Goal: Task Accomplishment & Management: Use online tool/utility

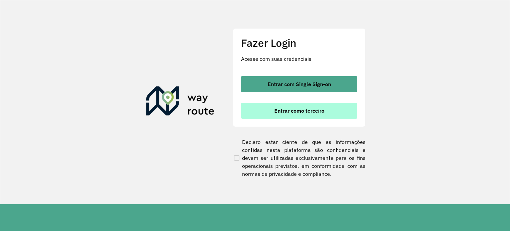
click at [308, 106] on button "Entrar como terceiro" at bounding box center [299, 111] width 116 height 16
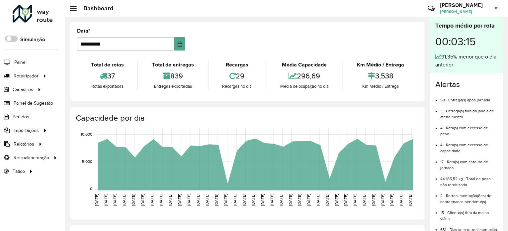
click at [44, 76] on icon at bounding box center [44, 75] width 6 height 10
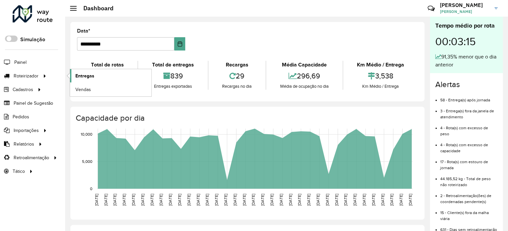
click at [112, 72] on link "Entregas" at bounding box center [110, 75] width 81 height 13
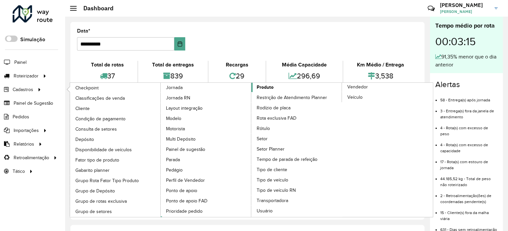
click at [262, 84] on span "Produto" at bounding box center [265, 87] width 17 height 7
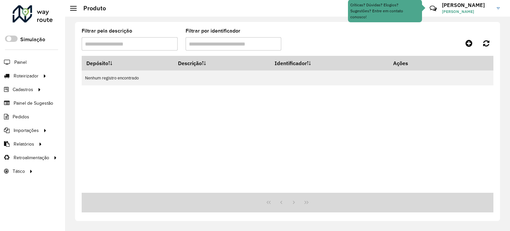
click at [142, 47] on input "Filtrar pela descrição" at bounding box center [130, 43] width 96 height 13
click at [204, 106] on div "Depósito Descrição Identificador Ações Nenhum registro encontrado" at bounding box center [288, 124] width 412 height 137
click at [162, 44] on input "Filtrar pela descrição" at bounding box center [130, 43] width 96 height 13
click at [203, 102] on div "Depósito Descrição Identificador Ações Nenhum registro encontrado" at bounding box center [288, 124] width 412 height 137
click at [156, 47] on input "Filtrar pela descrição" at bounding box center [130, 43] width 96 height 13
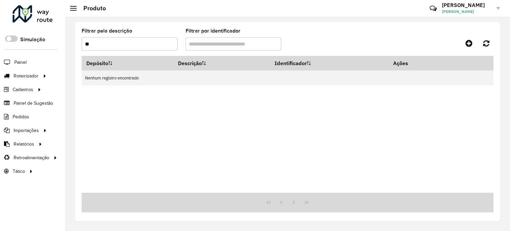
type input "*"
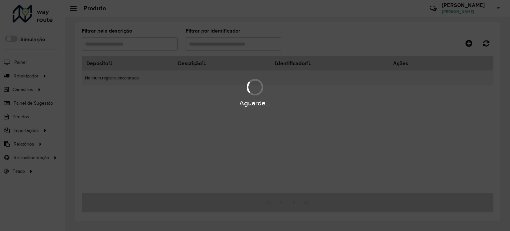
click at [182, 119] on div "Aguarde..." at bounding box center [255, 115] width 510 height 231
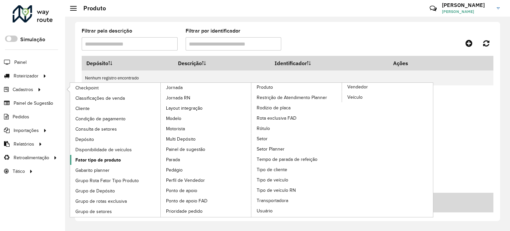
click at [107, 158] on span "Fator tipo de produto" at bounding box center [98, 159] width 46 height 7
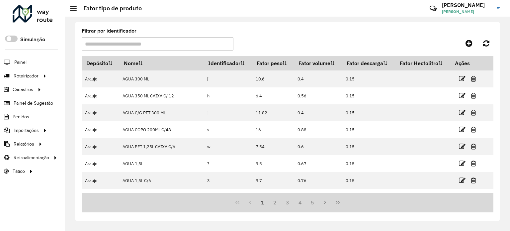
click at [175, 44] on input "Filtrar por identificador" at bounding box center [158, 43] width 152 height 13
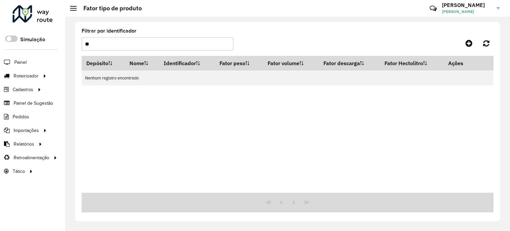
type input "*"
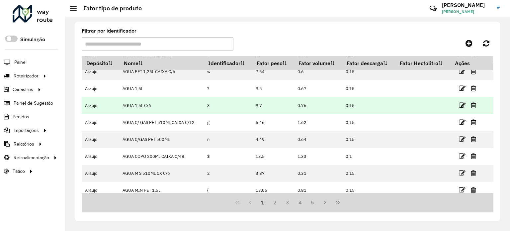
scroll to position [80, 0]
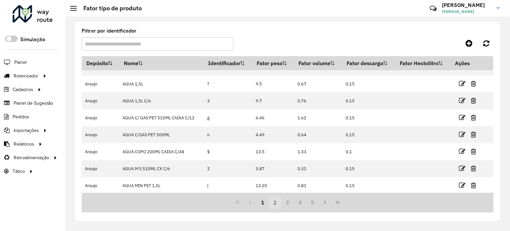
click at [276, 202] on button "2" at bounding box center [275, 202] width 13 height 13
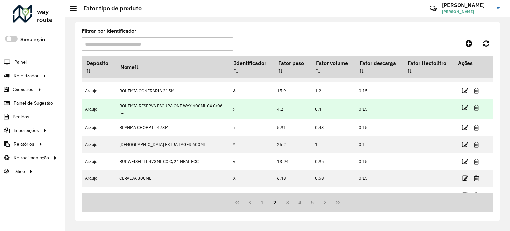
scroll to position [90, 0]
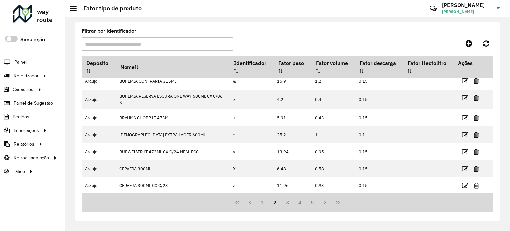
click at [169, 46] on input "Filtrar por identificador" at bounding box center [158, 43] width 152 height 13
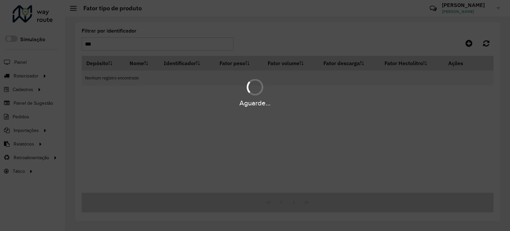
scroll to position [0, 0]
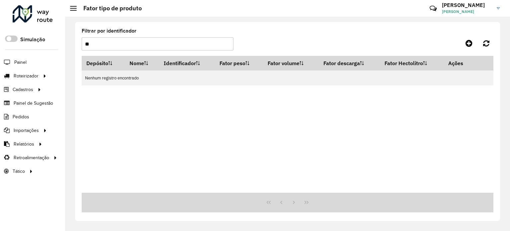
type input "*"
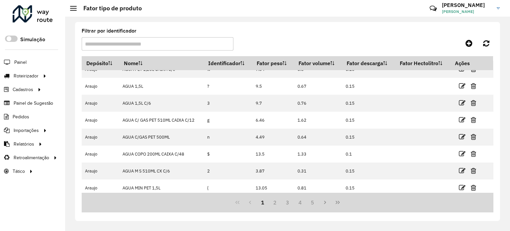
scroll to position [80, 0]
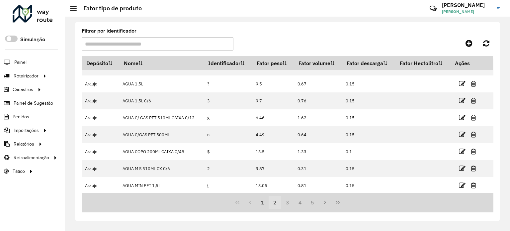
click at [275, 205] on button "2" at bounding box center [275, 202] width 13 height 13
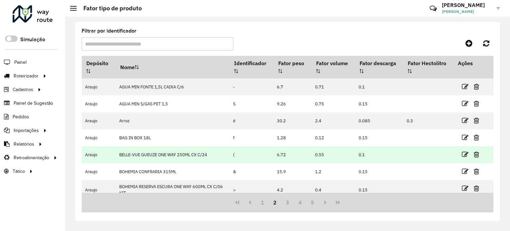
scroll to position [90, 0]
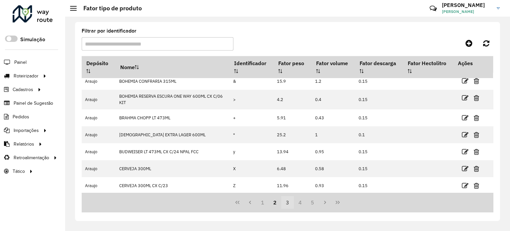
click at [288, 202] on button "3" at bounding box center [287, 202] width 13 height 13
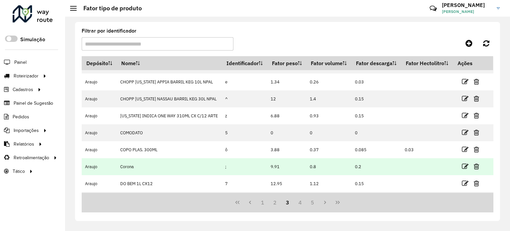
scroll to position [93, 0]
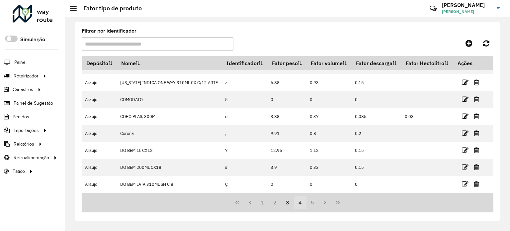
click at [299, 203] on button "4" at bounding box center [300, 202] width 13 height 13
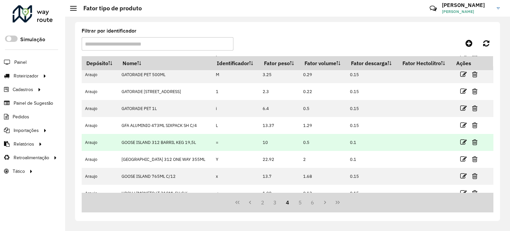
scroll to position [80, 0]
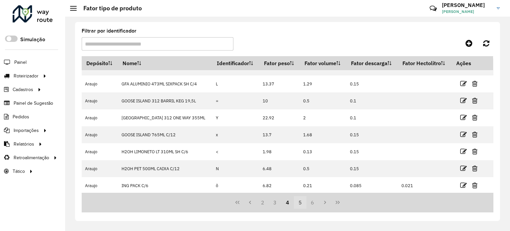
click at [302, 203] on button "5" at bounding box center [300, 202] width 13 height 13
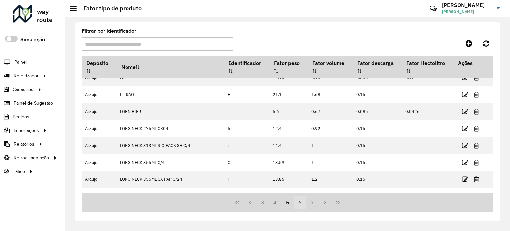
click at [299, 206] on button "6" at bounding box center [300, 202] width 13 height 13
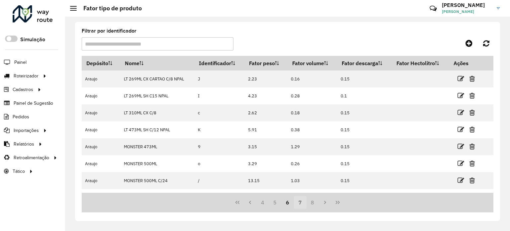
click at [298, 203] on button "7" at bounding box center [300, 202] width 13 height 13
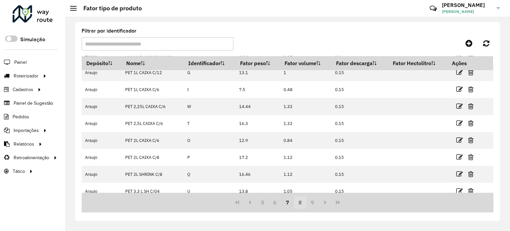
scroll to position [80, 0]
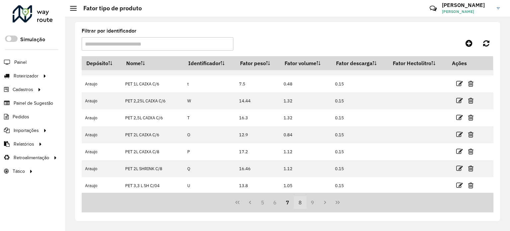
click at [302, 200] on button "8" at bounding box center [300, 202] width 13 height 13
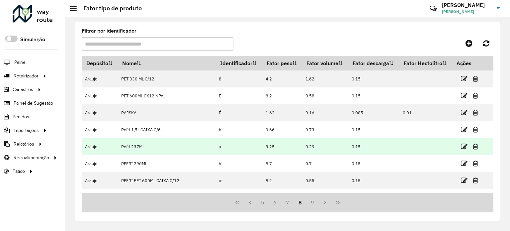
scroll to position [90, 0]
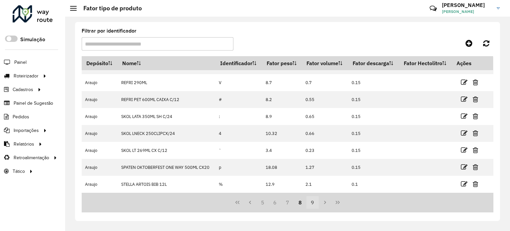
click at [312, 202] on button "9" at bounding box center [313, 202] width 13 height 13
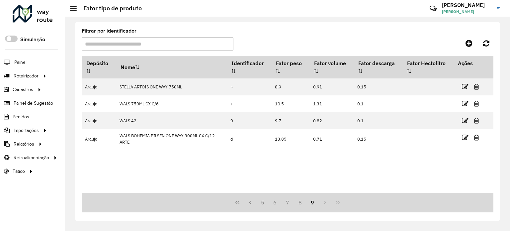
click at [323, 200] on div "5 6 7 8 9" at bounding box center [288, 203] width 412 height 20
click at [324, 202] on div "5 6 7 8 9" at bounding box center [288, 203] width 412 height 20
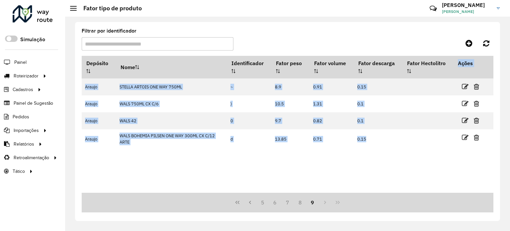
click at [324, 202] on div "5 6 7 8 9" at bounding box center [288, 203] width 412 height 20
click at [302, 200] on button "8" at bounding box center [300, 202] width 13 height 13
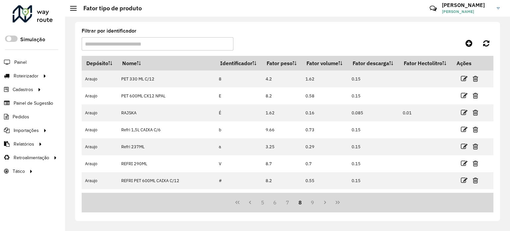
click at [372, 200] on div "5 6 7 8 9" at bounding box center [288, 203] width 412 height 20
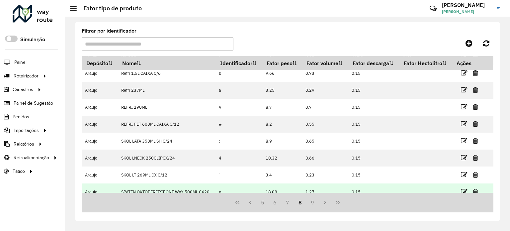
scroll to position [90, 0]
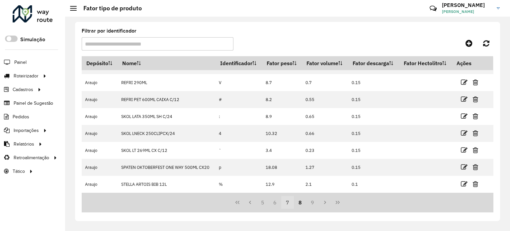
click at [288, 200] on button "7" at bounding box center [287, 202] width 13 height 13
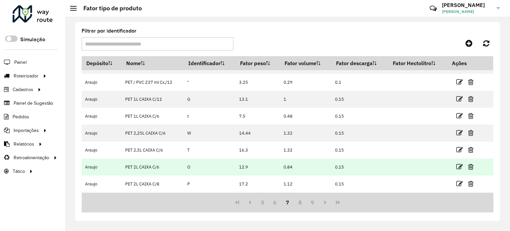
scroll to position [80, 0]
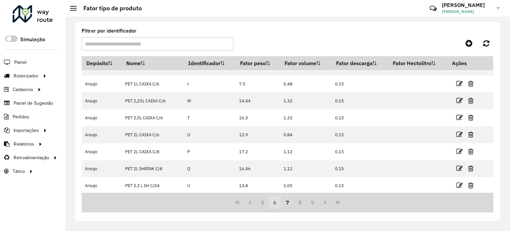
click at [276, 205] on button "6" at bounding box center [275, 202] width 13 height 13
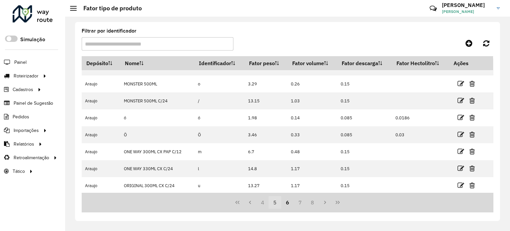
click at [276, 200] on button "5" at bounding box center [275, 202] width 13 height 13
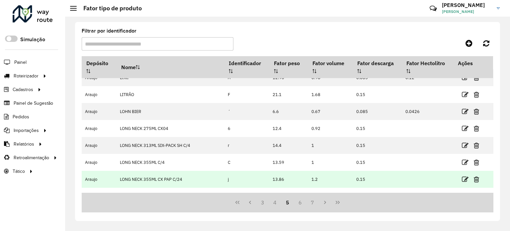
scroll to position [0, 0]
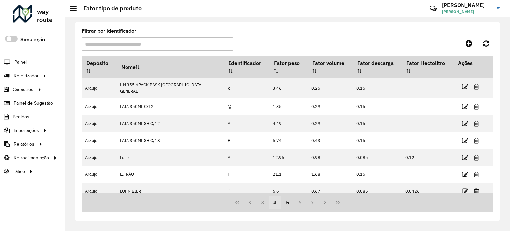
click at [274, 200] on button "4" at bounding box center [275, 202] width 13 height 13
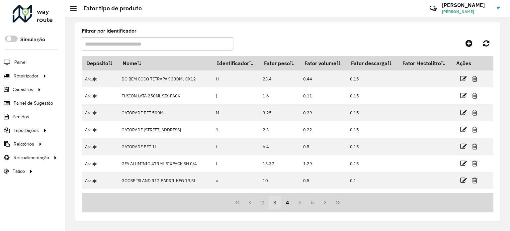
click at [273, 203] on button "3" at bounding box center [275, 202] width 13 height 13
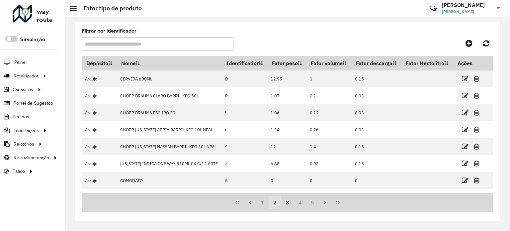
click at [274, 204] on button "2" at bounding box center [275, 202] width 13 height 13
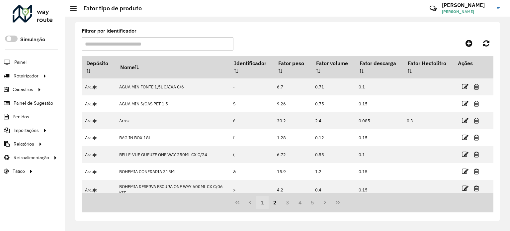
click at [265, 199] on button "1" at bounding box center [263, 202] width 13 height 13
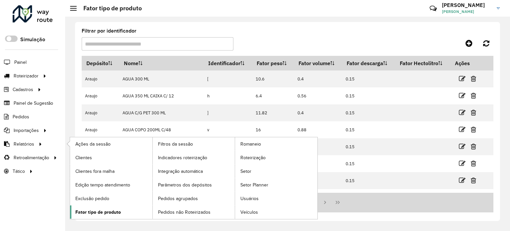
click at [105, 206] on link "Fator tipo de produto" at bounding box center [111, 211] width 82 height 13
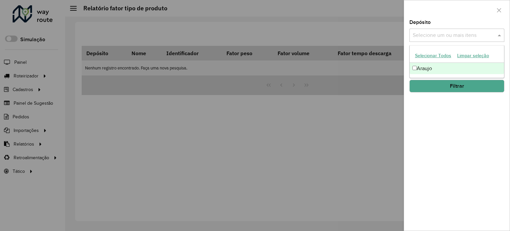
click at [443, 35] on input "text" at bounding box center [453, 36] width 85 height 8
click at [443, 69] on div "Araujo" at bounding box center [457, 68] width 94 height 11
click at [460, 89] on button "Filtrar" at bounding box center [457, 86] width 95 height 13
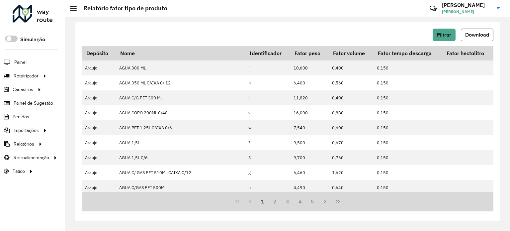
click at [469, 40] on button "Download" at bounding box center [477, 35] width 33 height 13
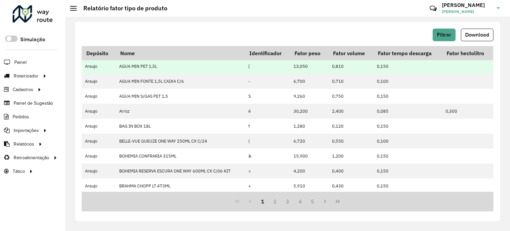
scroll to position [167, 0]
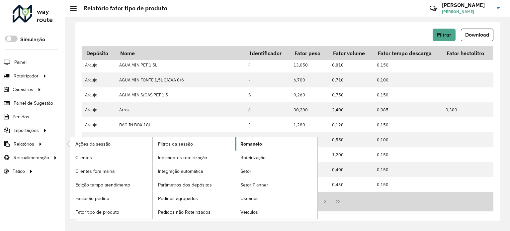
click at [243, 141] on span "Romaneio" at bounding box center [252, 144] width 22 height 7
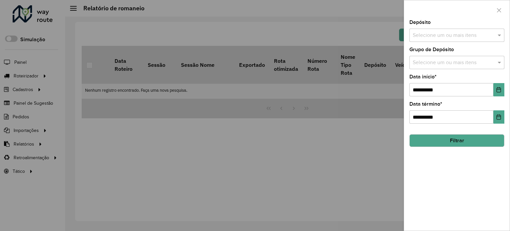
click at [439, 39] on input "text" at bounding box center [453, 36] width 85 height 8
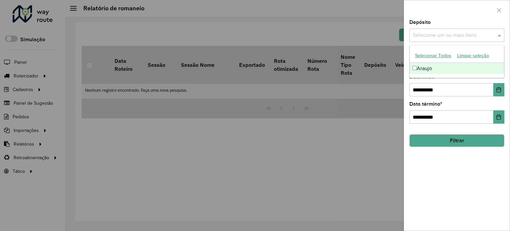
click at [433, 65] on div "Araujo" at bounding box center [457, 68] width 94 height 11
click at [464, 102] on div "**********" at bounding box center [457, 113] width 95 height 22
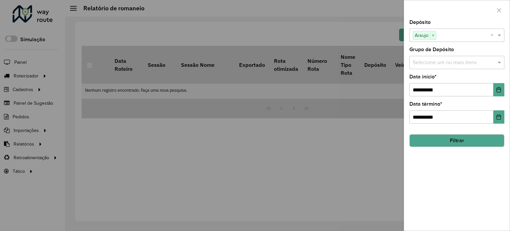
click at [457, 140] on button "Filtrar" at bounding box center [457, 140] width 95 height 13
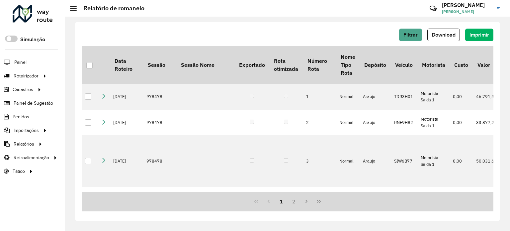
scroll to position [0, 622]
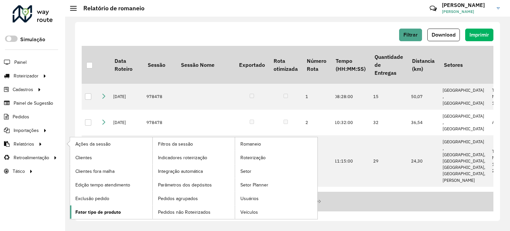
click at [116, 209] on span "Fator tipo de produto" at bounding box center [98, 212] width 46 height 7
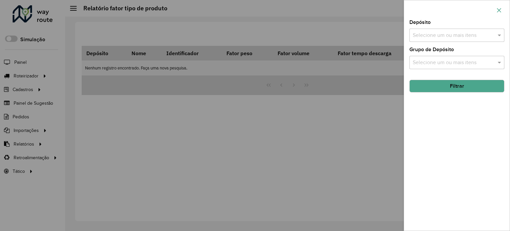
click at [500, 5] on button "button" at bounding box center [499, 10] width 11 height 11
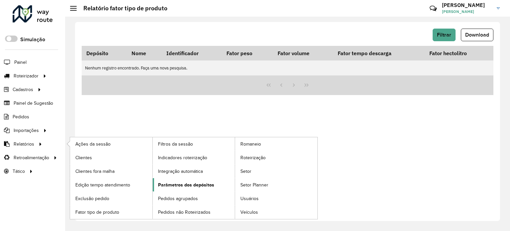
click at [181, 183] on span "Parâmetros dos depósitos" at bounding box center [186, 184] width 56 height 7
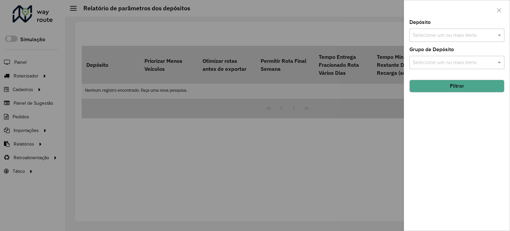
click at [450, 37] on input "text" at bounding box center [453, 36] width 85 height 8
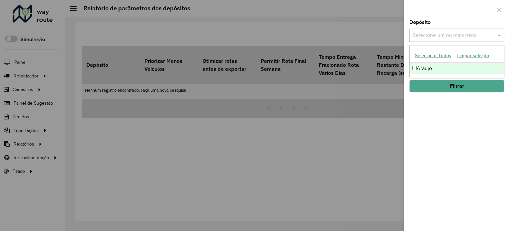
click at [447, 65] on div "Araujo" at bounding box center [457, 68] width 94 height 11
click at [459, 85] on button "Filtrar" at bounding box center [457, 86] width 95 height 13
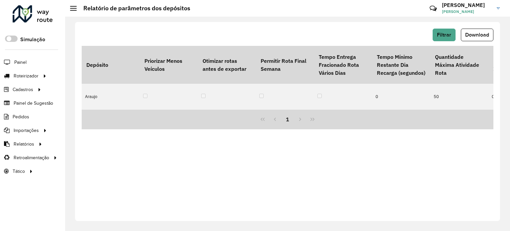
drag, startPoint x: 103, startPoint y: 106, endPoint x: 140, endPoint y: 105, distance: 36.2
click at [140, 110] on div "1" at bounding box center [288, 120] width 412 height 20
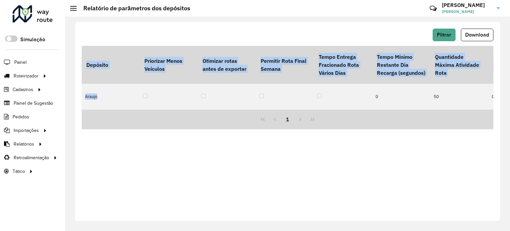
drag, startPoint x: 101, startPoint y: 102, endPoint x: 134, endPoint y: 106, distance: 33.8
click at [134, 106] on div "Depósito Priorizar Menos Veículos Otimizar rotas antes de exportar Permitir Rot…" at bounding box center [288, 87] width 412 height 83
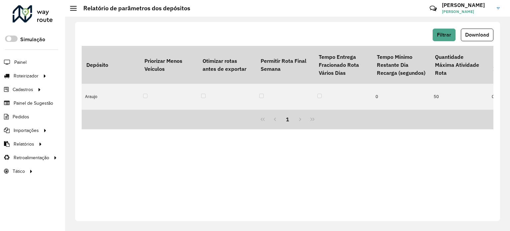
click at [108, 110] on div "1" at bounding box center [288, 120] width 412 height 20
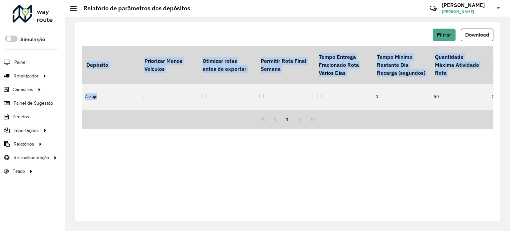
drag, startPoint x: 102, startPoint y: 103, endPoint x: 143, endPoint y: 106, distance: 41.3
click at [143, 106] on div "Depósito Priorizar Menos Veículos Otimizar rotas antes de exportar Permitir Rot…" at bounding box center [288, 87] width 412 height 83
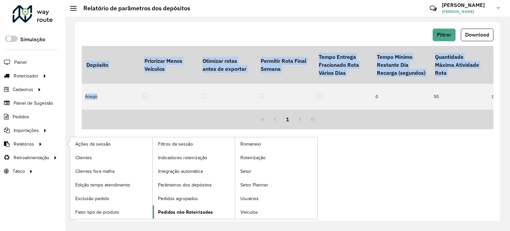
click at [199, 209] on span "Pedidos não Roteirizados" at bounding box center [185, 212] width 55 height 7
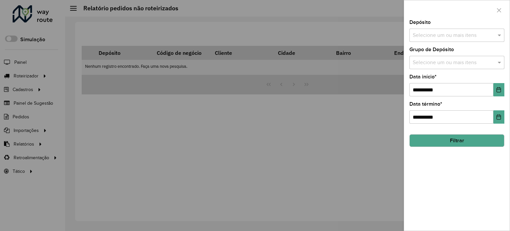
click at [426, 40] on div "Selecione um ou mais itens" at bounding box center [457, 35] width 95 height 13
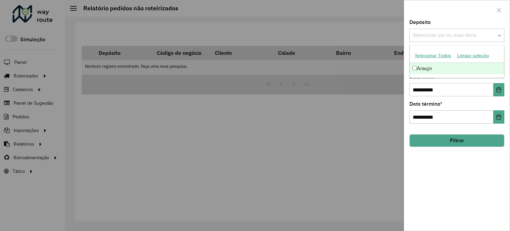
click at [438, 66] on div "Araujo" at bounding box center [457, 68] width 94 height 11
click at [451, 138] on button "Filtrar" at bounding box center [457, 140] width 95 height 13
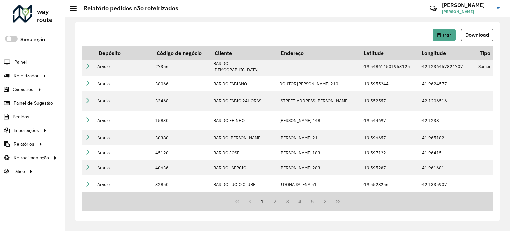
scroll to position [209, 203]
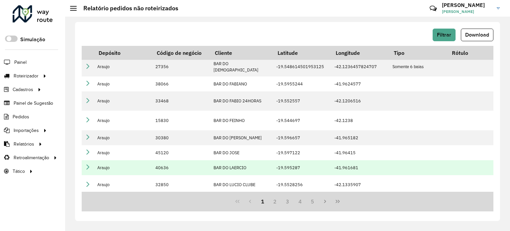
click at [86, 166] on td at bounding box center [88, 167] width 12 height 15
click at [88, 164] on icon at bounding box center [87, 166] width 5 height 5
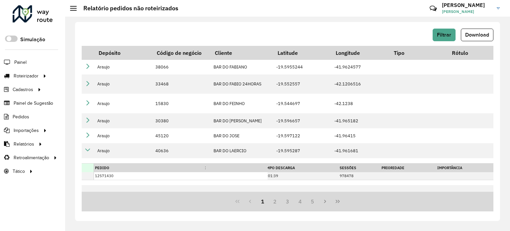
scroll to position [236, 203]
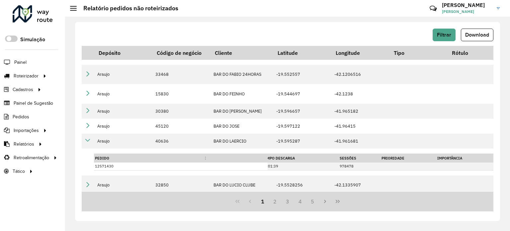
drag, startPoint x: 276, startPoint y: 191, endPoint x: 229, endPoint y: 192, distance: 47.5
click at [229, 192] on div "1 2 3 4 5" at bounding box center [288, 202] width 412 height 20
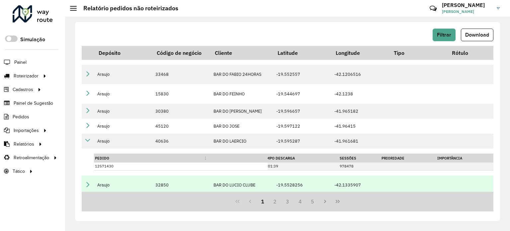
drag, startPoint x: 249, startPoint y: 190, endPoint x: 223, endPoint y: 188, distance: 25.3
click at [183, 185] on tr "Araujo 32850 BAR DO LUCIO CLUBE INHAPIM CENTRO R DONA SALENA 51 -19.5528256 -42…" at bounding box center [263, 184] width 768 height 19
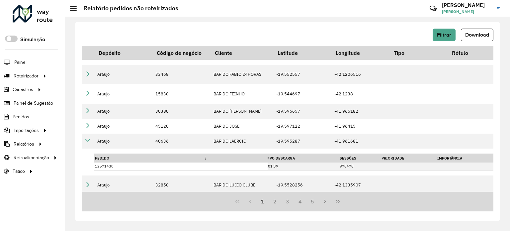
click at [369, 192] on div "1 2 3 4 5" at bounding box center [288, 202] width 412 height 20
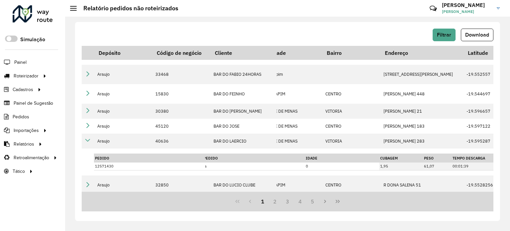
scroll to position [236, 0]
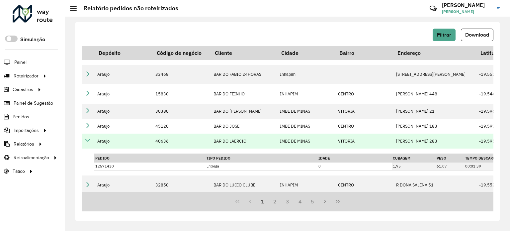
click at [93, 136] on td at bounding box center [88, 141] width 12 height 15
click at [89, 138] on icon at bounding box center [87, 140] width 5 height 5
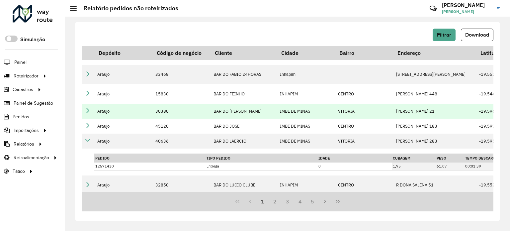
scroll to position [209, 0]
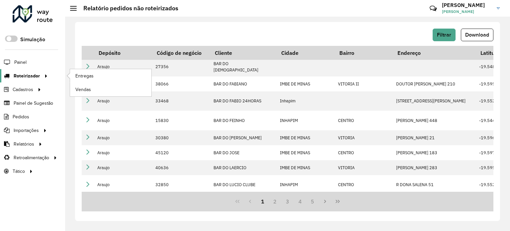
click at [32, 73] on span "Roteirizador" at bounding box center [27, 75] width 26 height 7
click at [81, 78] on span "Entregas" at bounding box center [84, 75] width 19 height 7
click at [350, 39] on div "Filtrar Download" at bounding box center [288, 35] width 412 height 13
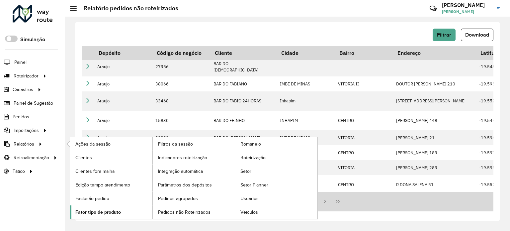
click at [91, 214] on link "Fator tipo de produto" at bounding box center [111, 211] width 82 height 13
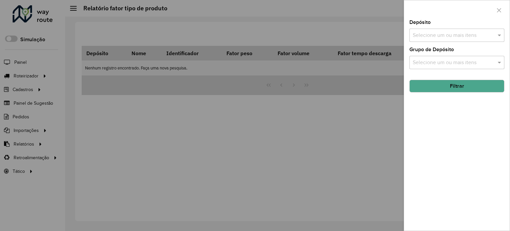
click at [488, 37] on input "text" at bounding box center [453, 36] width 85 height 8
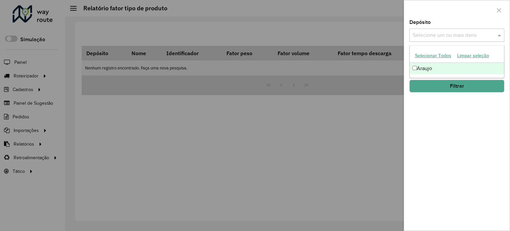
click at [456, 71] on div "Araujo" at bounding box center [457, 68] width 94 height 11
click at [457, 85] on button "Filtrar" at bounding box center [457, 86] width 95 height 13
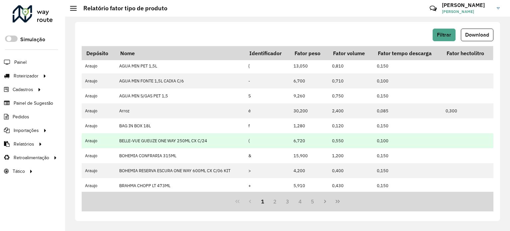
scroll to position [167, 0]
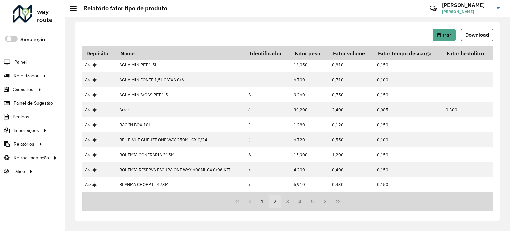
click at [276, 203] on button "2" at bounding box center [275, 201] width 13 height 13
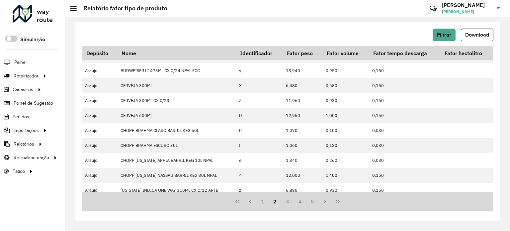
scroll to position [1, 0]
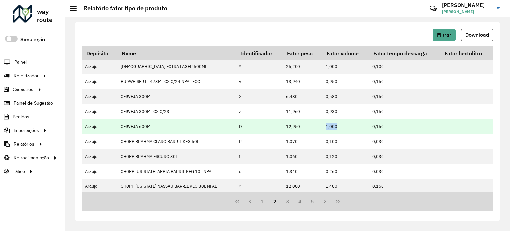
drag, startPoint x: 336, startPoint y: 125, endPoint x: 314, endPoint y: 126, distance: 21.6
click at [314, 126] on tr "Araujo CERVEJA 600ML D 12,950 1,000 0,150" at bounding box center [288, 126] width 412 height 15
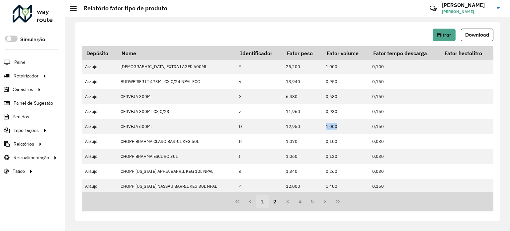
click at [260, 204] on button "1" at bounding box center [263, 201] width 13 height 13
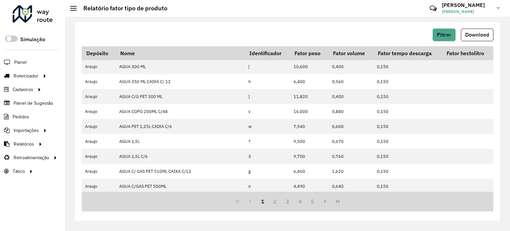
scroll to position [0, 0]
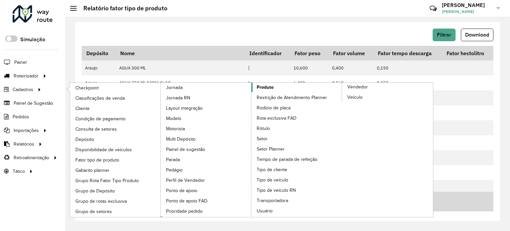
click at [267, 86] on span "Produto" at bounding box center [265, 87] width 17 height 7
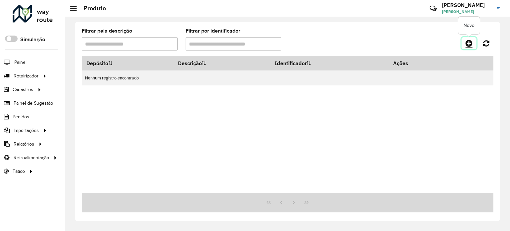
click at [472, 38] on link at bounding box center [469, 43] width 15 height 12
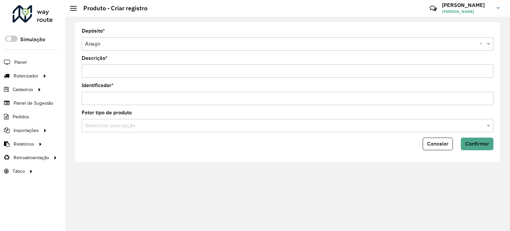
click at [170, 66] on input "Descrição *" at bounding box center [288, 70] width 412 height 13
click at [172, 91] on div "Identificador *" at bounding box center [288, 94] width 412 height 22
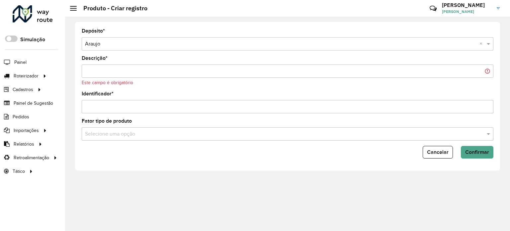
click at [169, 73] on input "Descrição *" at bounding box center [288, 70] width 412 height 13
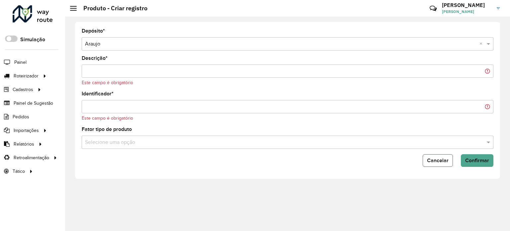
click at [447, 161] on span "Cancelar" at bounding box center [438, 160] width 22 height 6
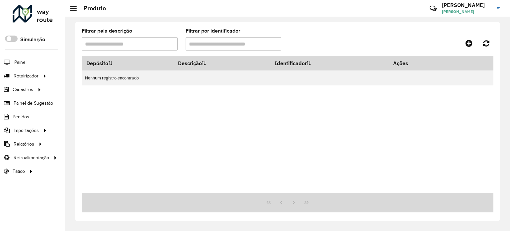
click at [340, 45] on formly-group "Filtrar pela descrição Filtrar por identificador" at bounding box center [234, 42] width 312 height 27
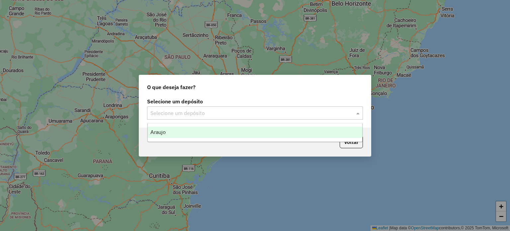
click at [256, 112] on input "text" at bounding box center [249, 113] width 196 height 8
click at [218, 129] on div "Araujo" at bounding box center [255, 132] width 215 height 11
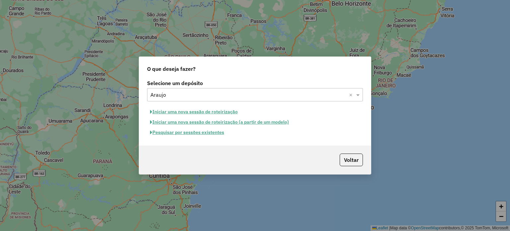
click at [210, 132] on button "Pesquisar por sessões existentes" at bounding box center [187, 132] width 80 height 10
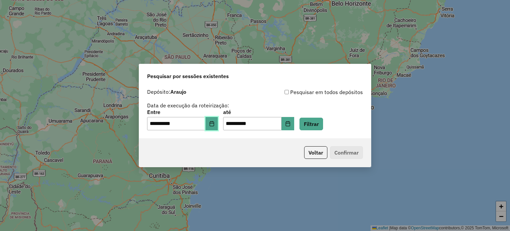
click at [214, 126] on icon "Choose Date" at bounding box center [212, 123] width 4 height 5
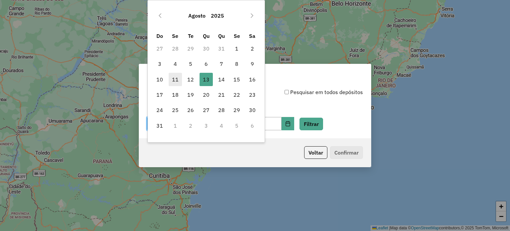
click at [179, 79] on span "11" at bounding box center [175, 79] width 13 height 13
type input "**********"
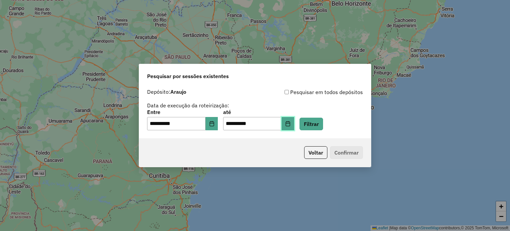
click at [294, 127] on button "Choose Date" at bounding box center [288, 123] width 13 height 13
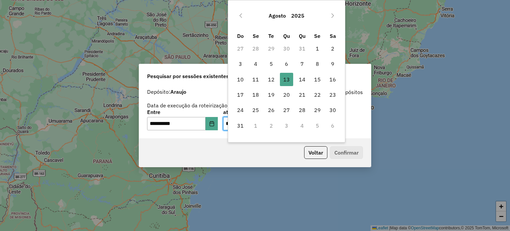
drag, startPoint x: 257, startPoint y: 82, endPoint x: 263, endPoint y: 89, distance: 10.1
click at [257, 81] on span "11" at bounding box center [255, 79] width 13 height 13
type input "**********"
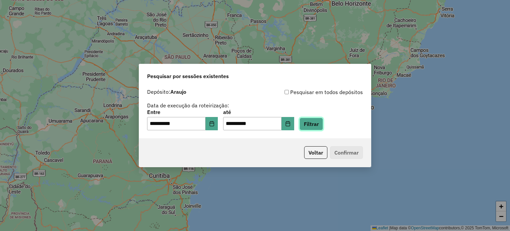
click at [323, 121] on button "Filtrar" at bounding box center [312, 124] width 24 height 13
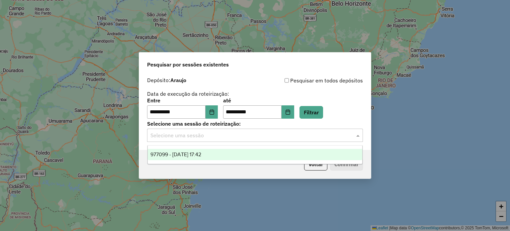
click at [259, 135] on input "text" at bounding box center [249, 136] width 196 height 8
click at [242, 151] on div "977099 - 11/08/2025 17:42" at bounding box center [255, 154] width 215 height 11
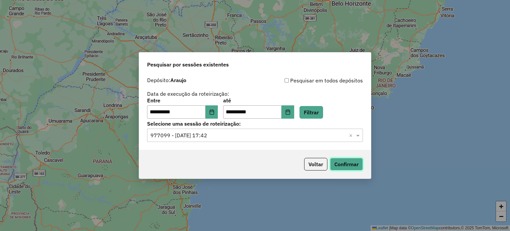
click at [344, 166] on button "Confirmar" at bounding box center [346, 164] width 33 height 13
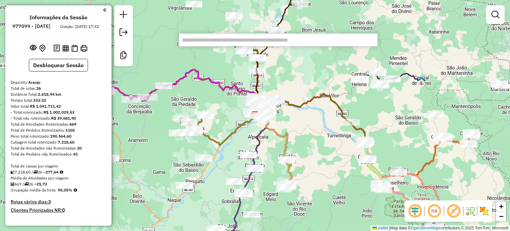
paste input "*****"
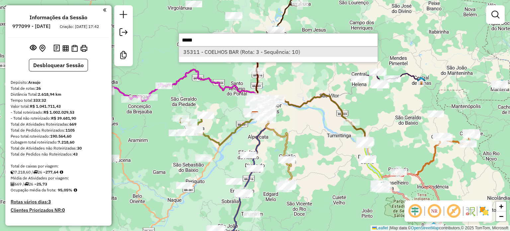
type input "*****"
click at [232, 54] on li "35311 - COELHOS BAR (Rota: 3 - Sequência: 10)" at bounding box center [278, 52] width 199 height 10
select select "**********"
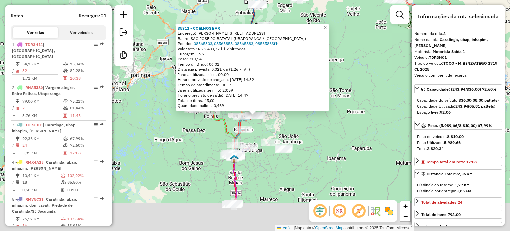
scroll to position [328, 0]
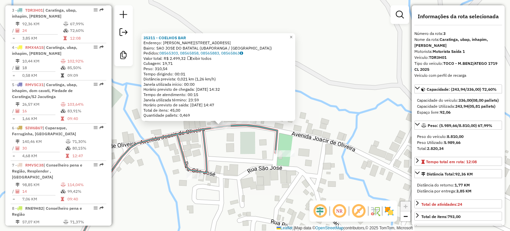
drag, startPoint x: 236, startPoint y: 133, endPoint x: 242, endPoint y: 143, distance: 11.9
click at [242, 143] on div "35311 - COELHOS BAR Endereço: [PERSON_NAME] 189 Bairro: [GEOGRAPHIC_DATA] (UBAP…" at bounding box center [255, 115] width 510 height 231
click at [167, 64] on div "Cubagem: 19,71" at bounding box center [219, 63] width 150 height 5
drag, startPoint x: 168, startPoint y: 63, endPoint x: 177, endPoint y: 65, distance: 9.1
click at [177, 65] on div "Cubagem: 19,71" at bounding box center [219, 63] width 150 height 5
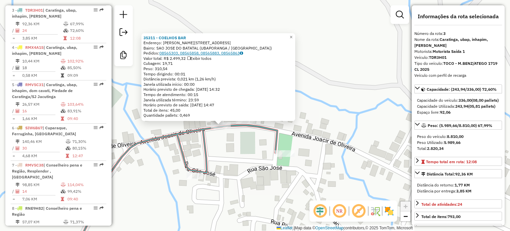
click at [174, 54] on link "08565303, 08565858, 08565883, 08565863" at bounding box center [201, 53] width 84 height 5
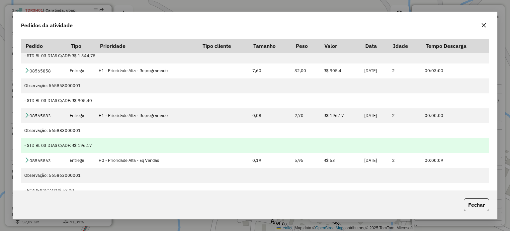
scroll to position [0, 0]
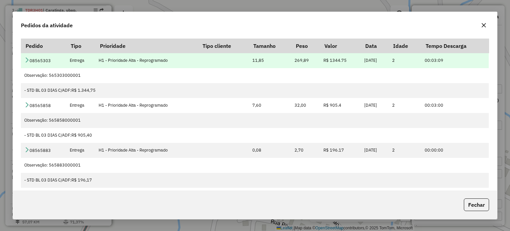
click at [115, 65] on td "H1 - Prioridade Alta - Reprogramado" at bounding box center [146, 60] width 103 height 15
click at [26, 59] on icon at bounding box center [26, 59] width 5 height 5
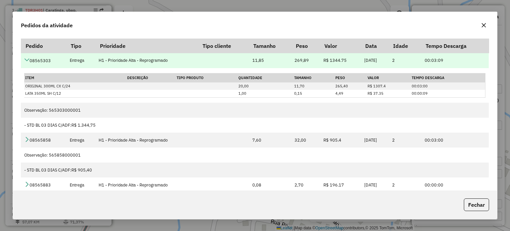
click at [28, 61] on icon at bounding box center [26, 59] width 5 height 5
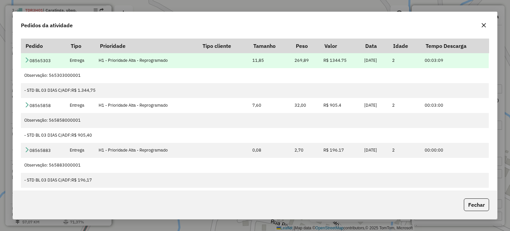
click at [28, 61] on icon at bounding box center [26, 59] width 5 height 5
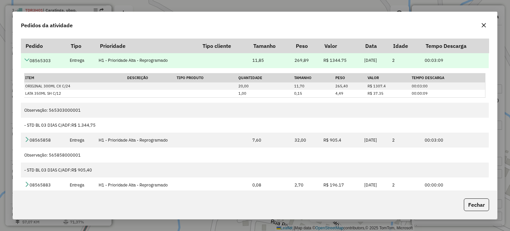
click at [26, 58] on icon at bounding box center [26, 59] width 5 height 5
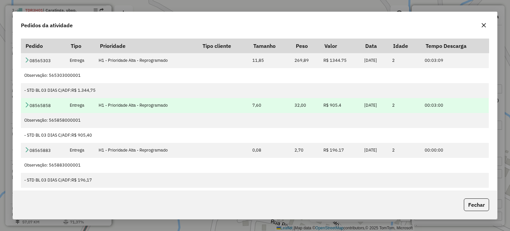
click at [30, 108] on link at bounding box center [26, 106] width 5 height 6
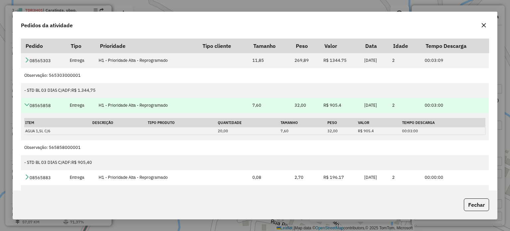
click at [29, 108] on link at bounding box center [26, 106] width 5 height 6
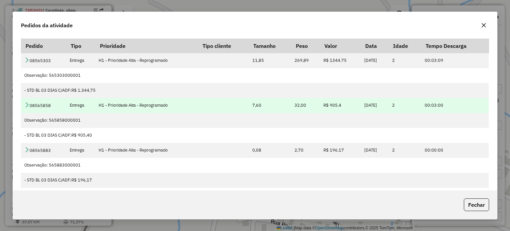
click at [24, 105] on td "08565858" at bounding box center [43, 105] width 45 height 15
click at [27, 107] on icon at bounding box center [26, 104] width 5 height 5
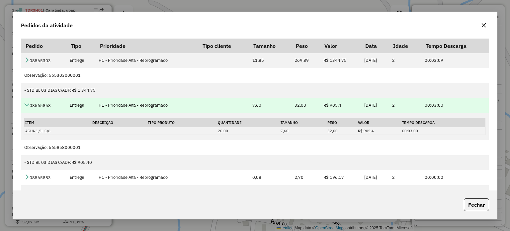
click at [27, 107] on icon at bounding box center [26, 104] width 5 height 5
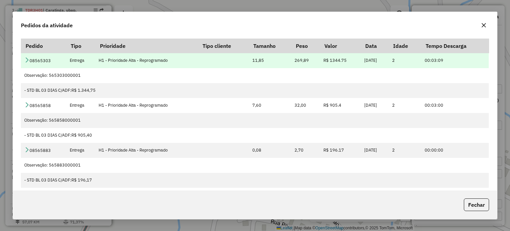
click at [29, 63] on link at bounding box center [26, 61] width 5 height 6
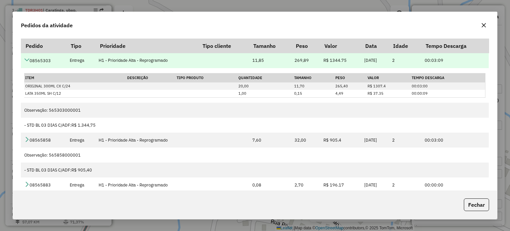
click at [29, 63] on link at bounding box center [26, 61] width 5 height 6
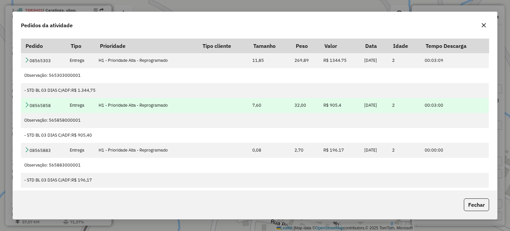
click at [28, 106] on icon at bounding box center [26, 104] width 5 height 5
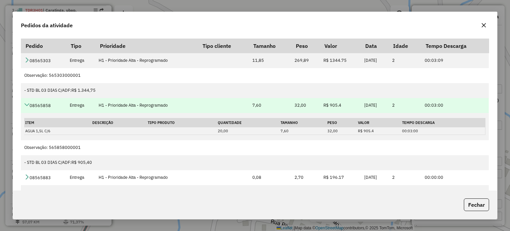
click at [28, 106] on icon at bounding box center [26, 104] width 5 height 5
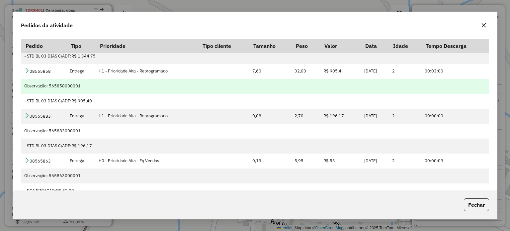
scroll to position [35, 0]
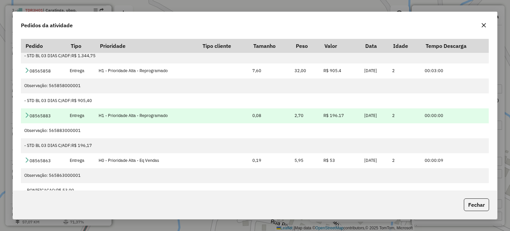
click at [31, 117] on td "08565883" at bounding box center [43, 115] width 45 height 15
click at [28, 115] on icon at bounding box center [26, 114] width 5 height 5
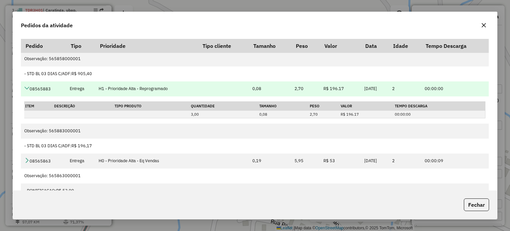
scroll to position [28, 0]
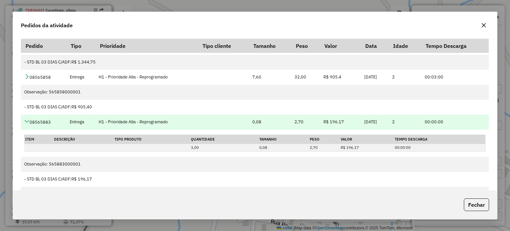
click at [28, 119] on icon at bounding box center [26, 121] width 5 height 5
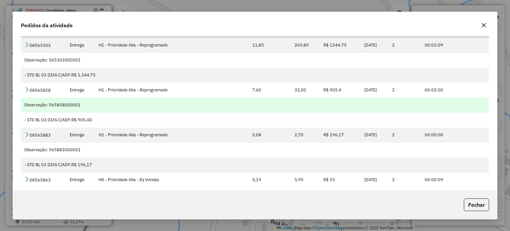
scroll to position [0, 0]
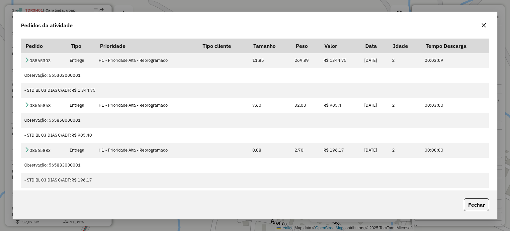
click at [485, 29] on button "button" at bounding box center [484, 25] width 11 height 11
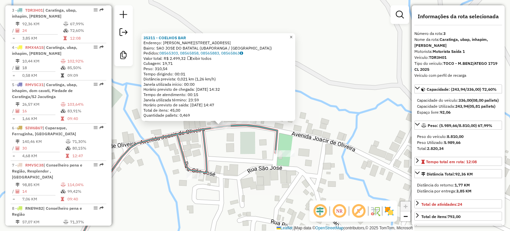
click at [293, 38] on span "×" at bounding box center [291, 37] width 3 height 6
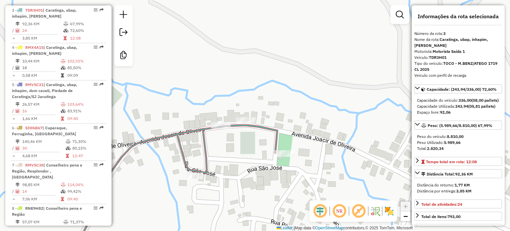
click at [263, 90] on div "Janela de atendimento Grade de atendimento Capacidade Transportadoras Veículos …" at bounding box center [255, 115] width 510 height 231
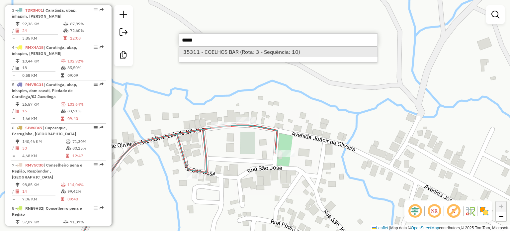
type input "*****"
click at [246, 54] on li "35311 - COELHOS BAR (Rota: 3 - Sequência: 10)" at bounding box center [278, 52] width 199 height 10
select select "**********"
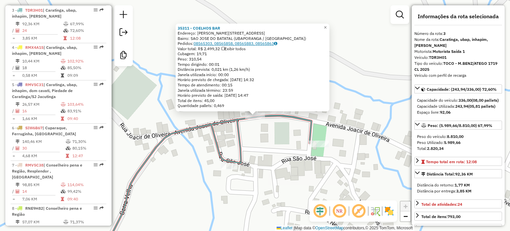
click at [238, 43] on link "08565303, 08565858, 08565883, 08565863" at bounding box center [236, 43] width 84 height 5
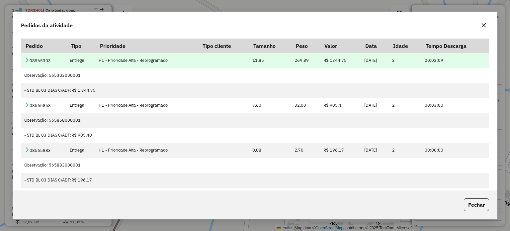
click at [27, 58] on icon at bounding box center [26, 59] width 5 height 5
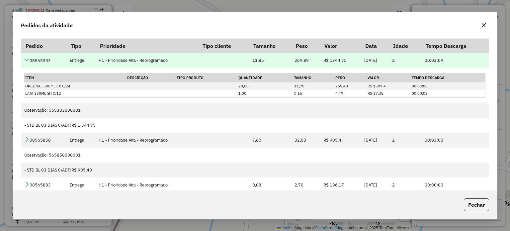
click at [27, 60] on icon at bounding box center [26, 59] width 5 height 5
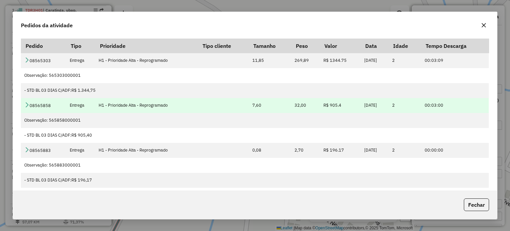
click at [28, 106] on icon at bounding box center [26, 104] width 5 height 5
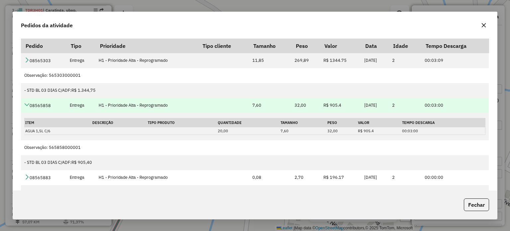
click at [28, 106] on icon at bounding box center [26, 104] width 5 height 5
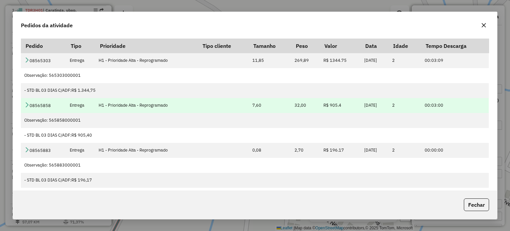
click at [30, 104] on icon at bounding box center [26, 104] width 5 height 5
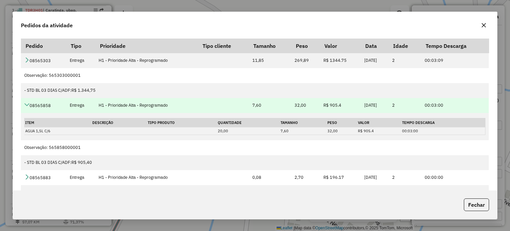
click at [29, 106] on icon at bounding box center [26, 104] width 5 height 5
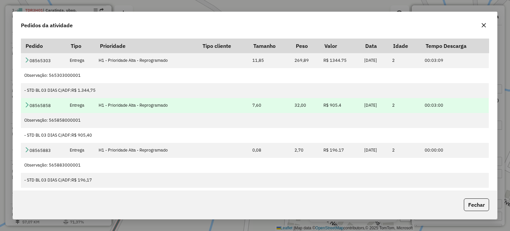
scroll to position [33, 0]
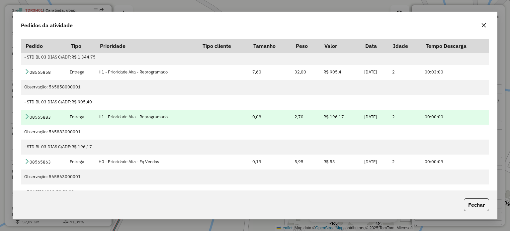
click at [27, 114] on icon at bounding box center [26, 116] width 5 height 5
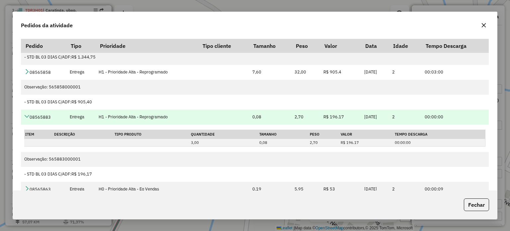
click at [25, 115] on icon at bounding box center [26, 116] width 5 height 5
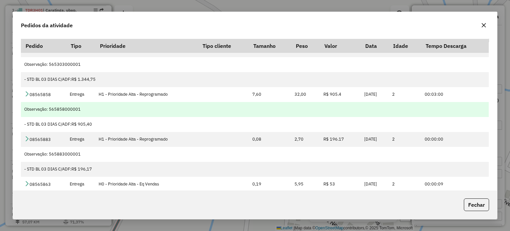
scroll to position [0, 0]
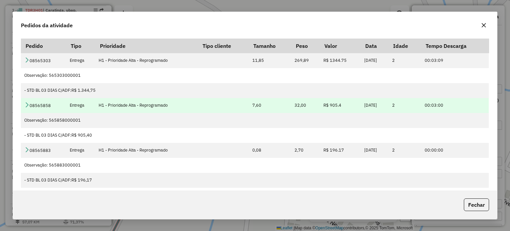
click at [30, 104] on icon at bounding box center [26, 104] width 5 height 5
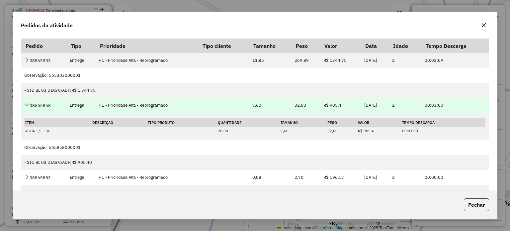
click at [26, 107] on icon at bounding box center [26, 104] width 5 height 5
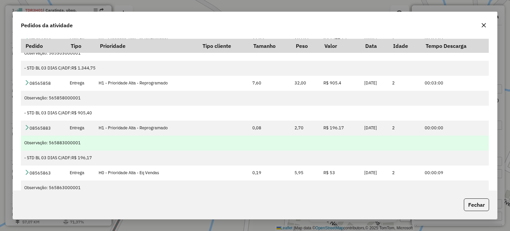
scroll to position [33, 0]
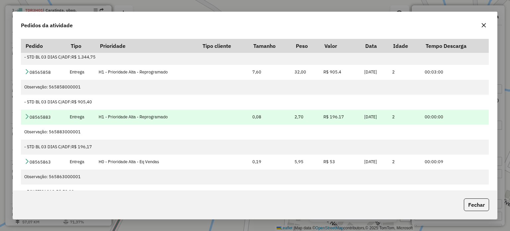
click at [25, 116] on icon at bounding box center [26, 116] width 5 height 5
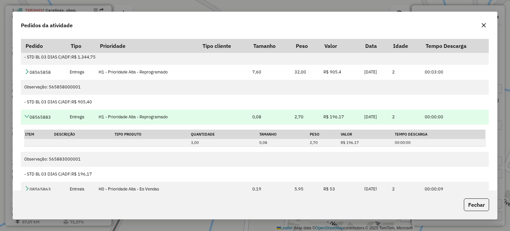
click at [28, 119] on icon at bounding box center [26, 116] width 5 height 5
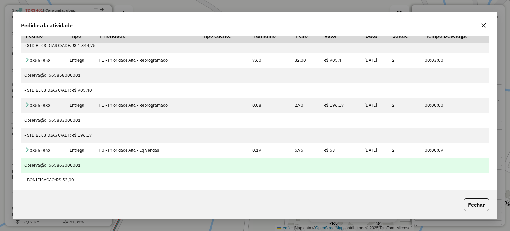
scroll to position [15, 0]
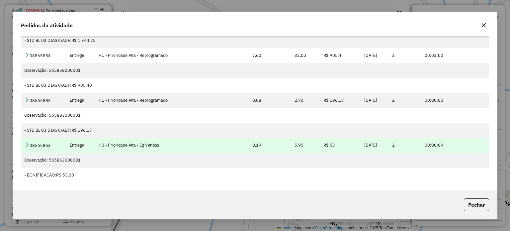
click at [28, 144] on icon at bounding box center [26, 144] width 5 height 5
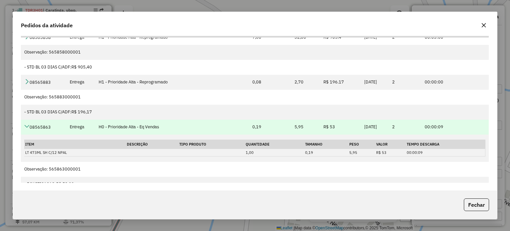
scroll to position [61, 0]
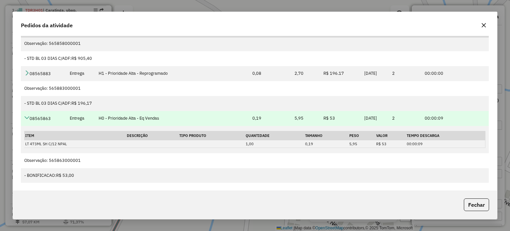
click at [29, 118] on icon at bounding box center [26, 117] width 5 height 5
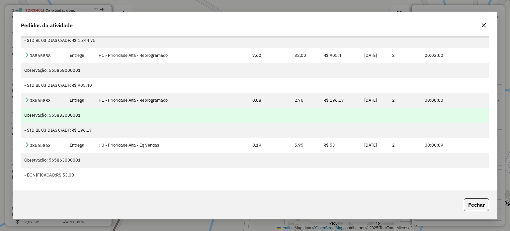
click at [29, 118] on td "Observação: 565883000001" at bounding box center [255, 115] width 468 height 15
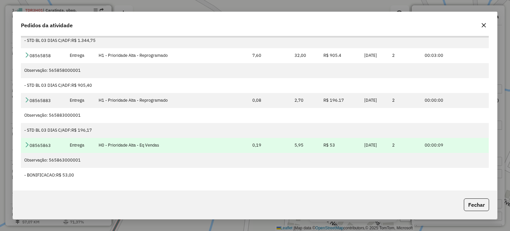
click at [26, 143] on icon at bounding box center [26, 144] width 5 height 5
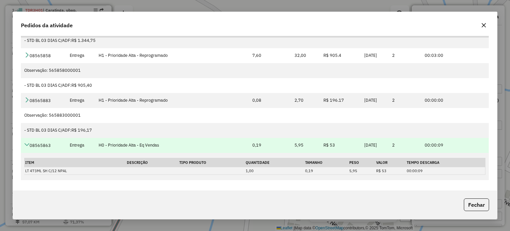
scroll to position [61, 0]
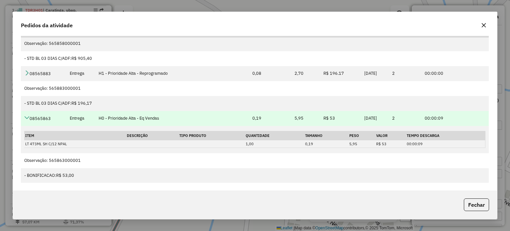
click at [27, 120] on link at bounding box center [26, 119] width 5 height 6
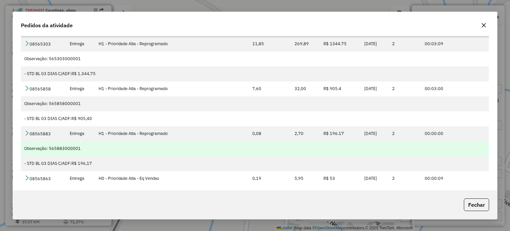
scroll to position [0, 0]
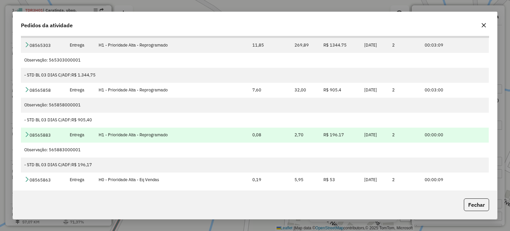
click at [28, 132] on icon at bounding box center [26, 134] width 5 height 5
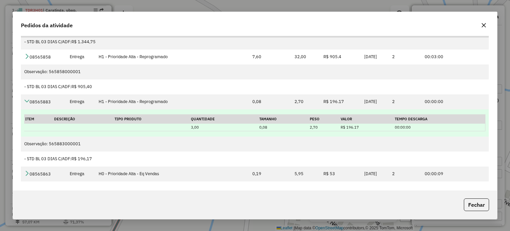
scroll to position [61, 0]
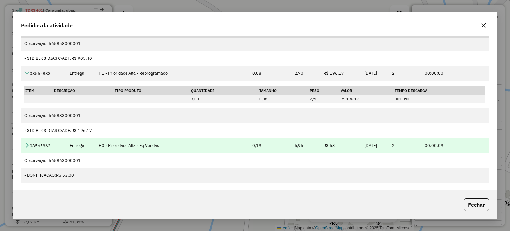
click at [204, 147] on td at bounding box center [223, 145] width 51 height 15
click at [25, 146] on icon at bounding box center [26, 144] width 5 height 5
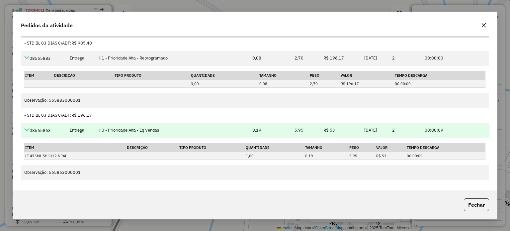
scroll to position [88, 0]
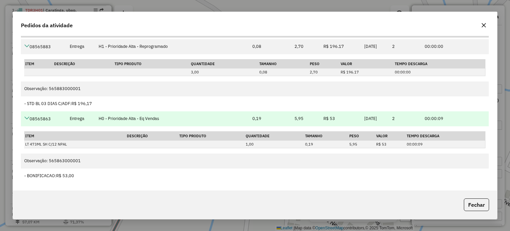
click at [28, 117] on icon at bounding box center [26, 117] width 5 height 5
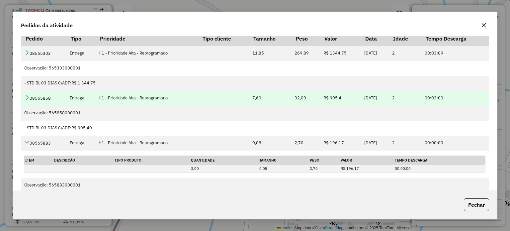
scroll to position [0, 0]
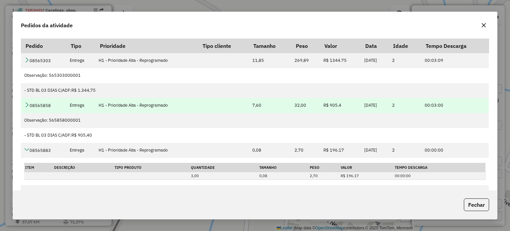
click at [28, 104] on icon at bounding box center [26, 104] width 5 height 5
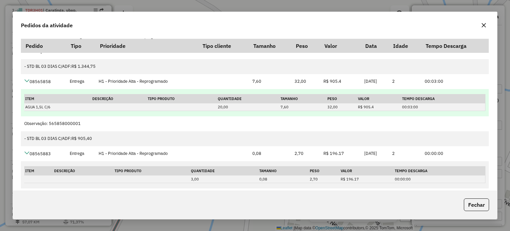
scroll to position [33, 0]
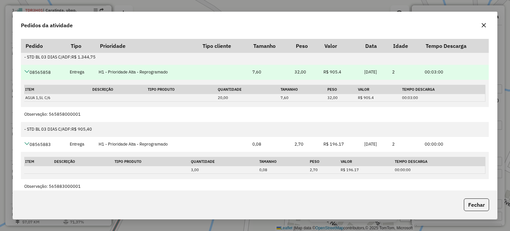
click at [36, 70] on td "08565858" at bounding box center [43, 72] width 45 height 15
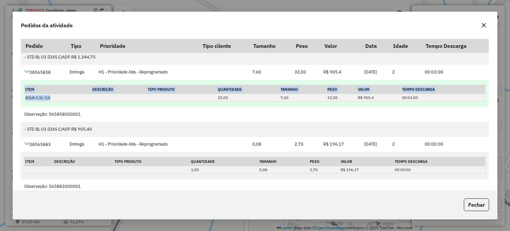
drag, startPoint x: 51, startPoint y: 96, endPoint x: 24, endPoint y: 94, distance: 26.6
click at [24, 94] on td "Item Descrição Tipo Produto Quantidade Tamanho Peso Valor Tempo Descarga AGUA 1…" at bounding box center [255, 93] width 468 height 27
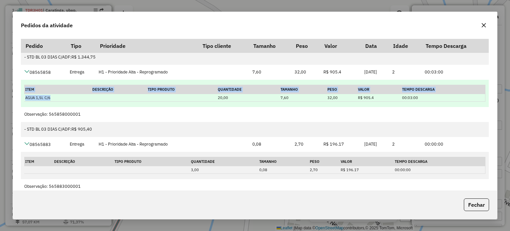
click at [73, 101] on td "AGUA 1,5L C/6" at bounding box center [57, 98] width 67 height 8
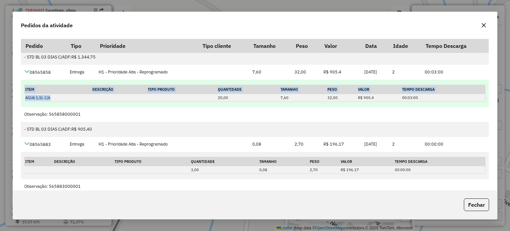
drag, startPoint x: 56, startPoint y: 98, endPoint x: 24, endPoint y: 97, distance: 31.9
click at [24, 97] on td "Item Descrição Tipo Produto Quantidade Tamanho Peso Valor Tempo Descarga AGUA 1…" at bounding box center [255, 93] width 468 height 27
copy table "Item Descrição Tipo Produto Quantidade Tamanho Peso Valor Tempo Descarga AGUA 1…"
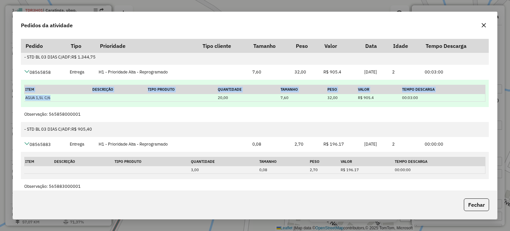
click at [78, 97] on td "AGUA 1,5L C/6" at bounding box center [57, 98] width 67 height 8
drag, startPoint x: 52, startPoint y: 97, endPoint x: 26, endPoint y: 98, distance: 25.9
click at [26, 98] on td "AGUA 1,5L C/6" at bounding box center [57, 98] width 67 height 8
copy td "AGUA 1,5L C/6"
drag, startPoint x: 276, startPoint y: 96, endPoint x: 289, endPoint y: 97, distance: 13.3
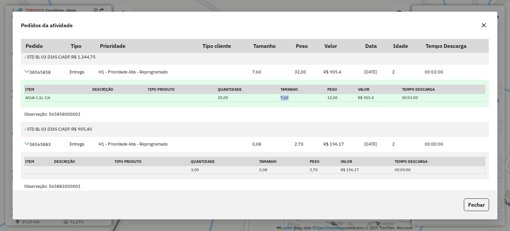
click at [289, 97] on tr "AGUA 1,5L C/6 20,00 7,60 32,00 R$ 905.4 00:03:00" at bounding box center [254, 98] width 461 height 8
click at [297, 98] on td "7,60" at bounding box center [303, 98] width 47 height 8
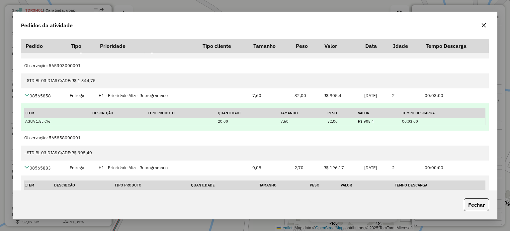
scroll to position [0, 0]
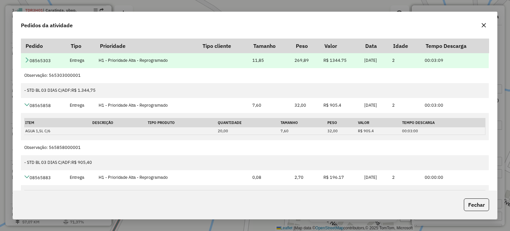
click at [29, 58] on icon at bounding box center [26, 59] width 5 height 5
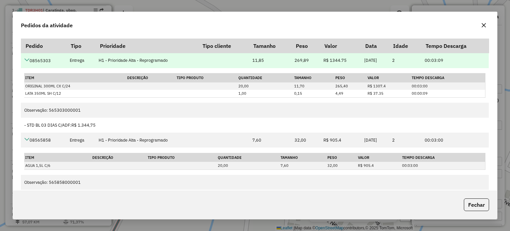
click at [28, 58] on icon at bounding box center [26, 59] width 5 height 5
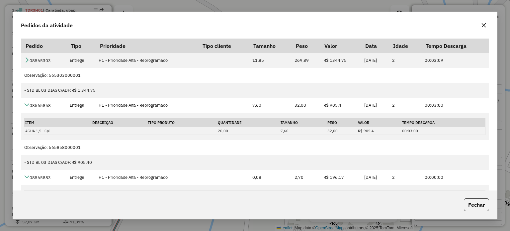
click at [484, 26] on icon "button" at bounding box center [483, 25] width 5 height 5
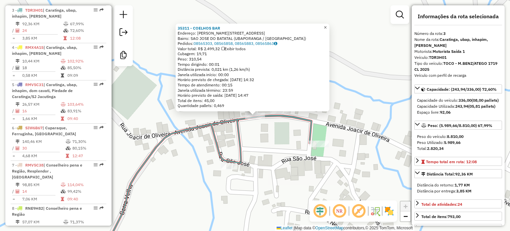
click at [327, 25] on span "×" at bounding box center [325, 27] width 3 height 6
